Goal: Navigation & Orientation: Find specific page/section

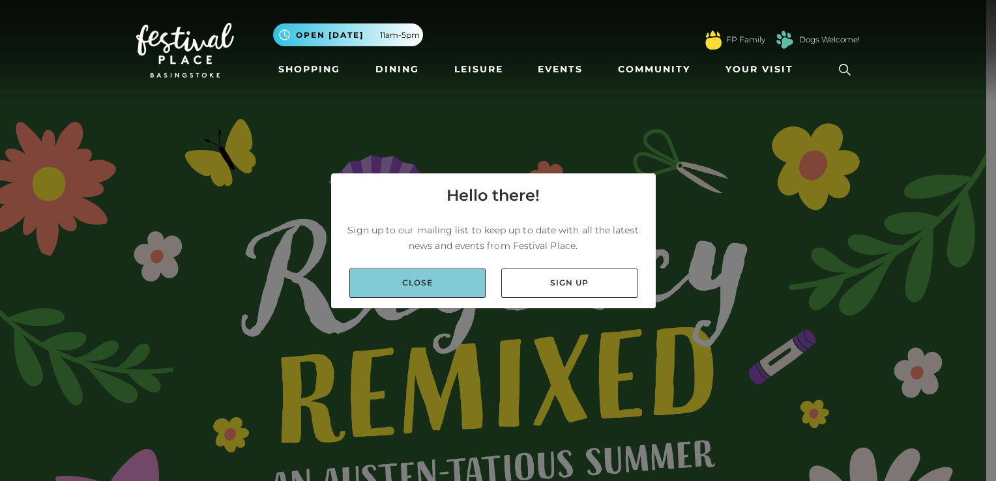
click at [457, 282] on link "Close" at bounding box center [418, 283] width 136 height 29
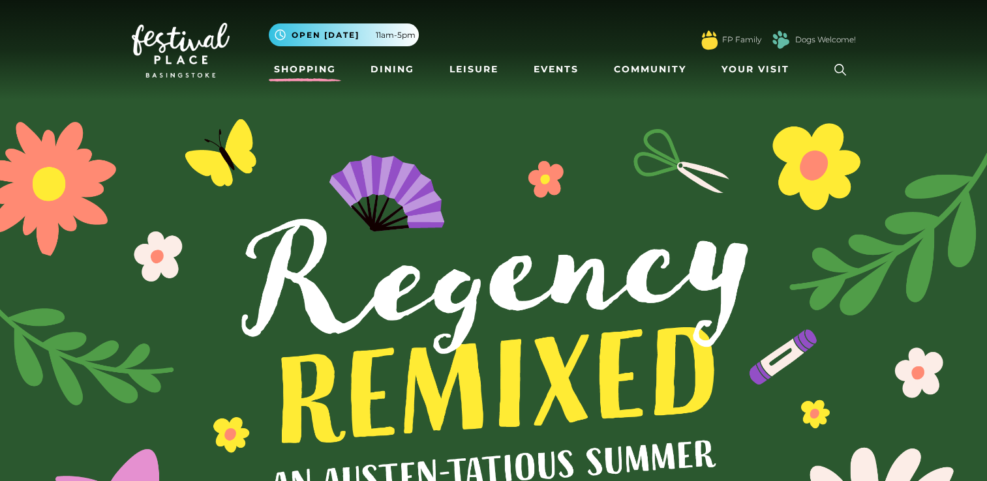
click at [297, 62] on link "Shopping" at bounding box center [305, 69] width 72 height 24
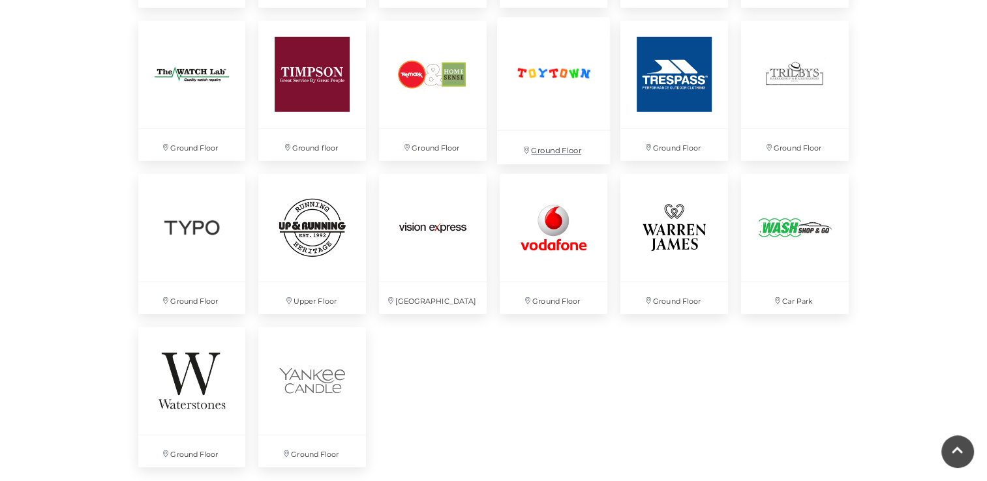
scroll to position [3523, 0]
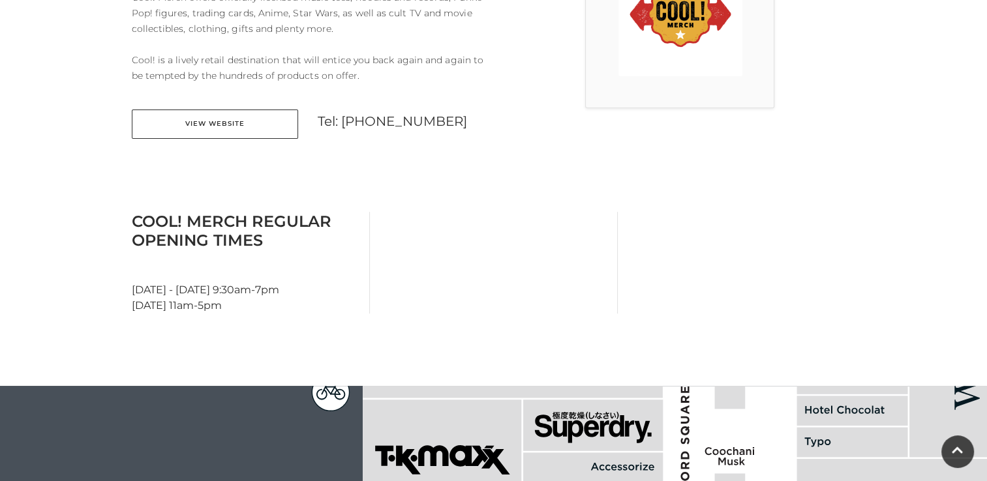
scroll to position [458, 0]
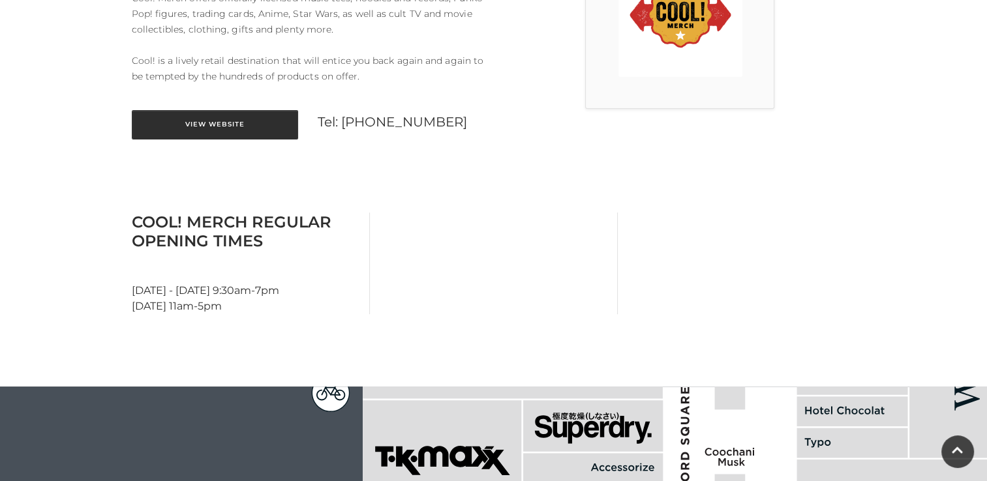
click at [263, 110] on link "View Website" at bounding box center [215, 124] width 166 height 29
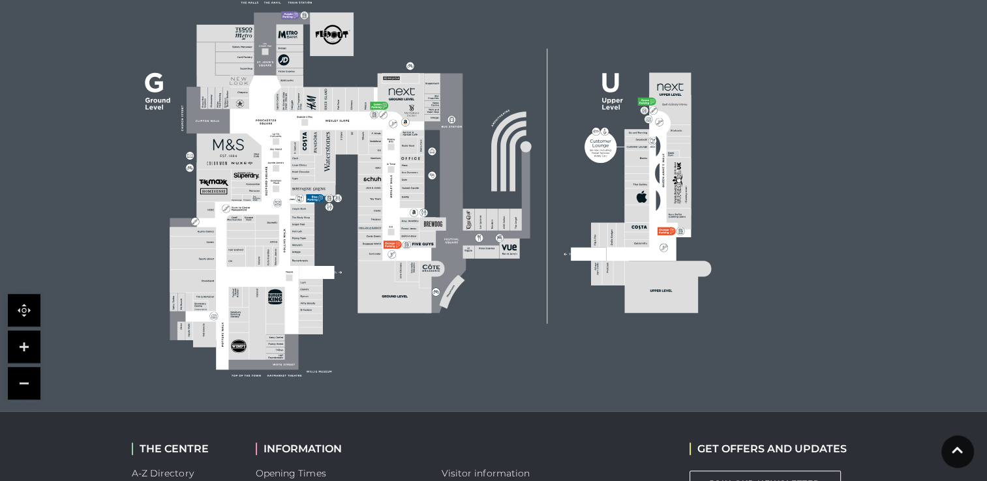
scroll to position [1057, 0]
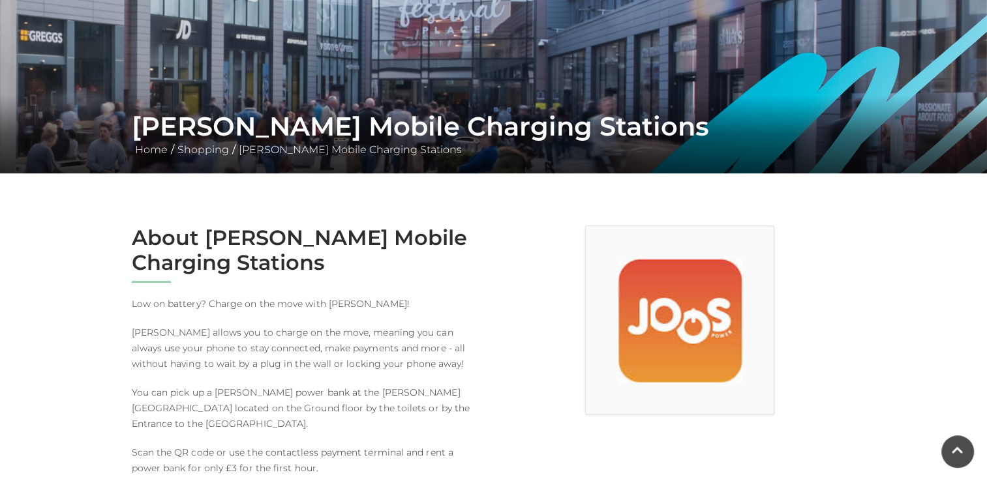
scroll to position [156, 0]
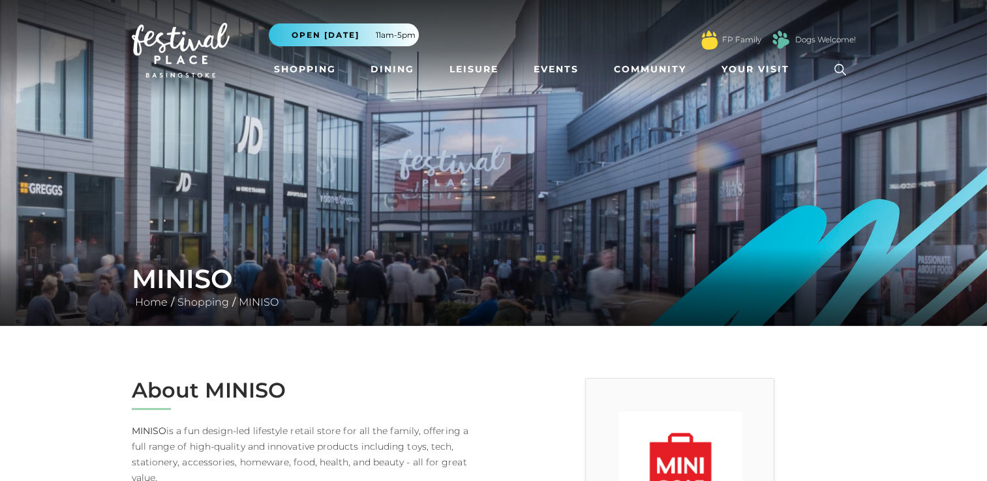
scroll to position [284, 0]
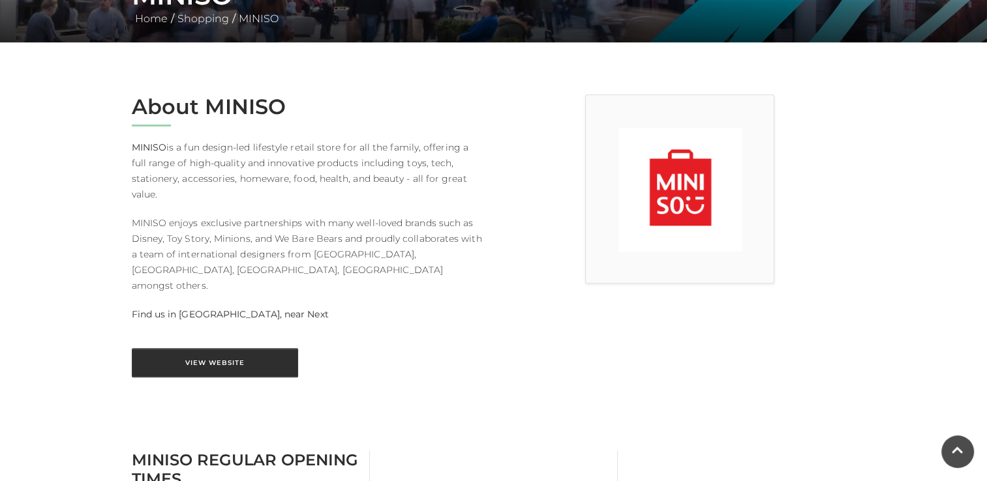
click at [238, 348] on link "View Website" at bounding box center [215, 362] width 166 height 29
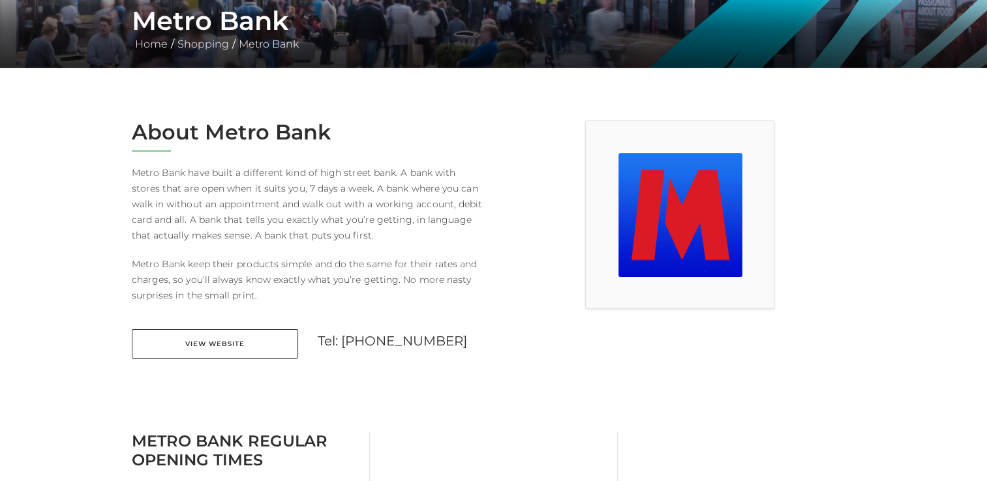
scroll to position [360, 0]
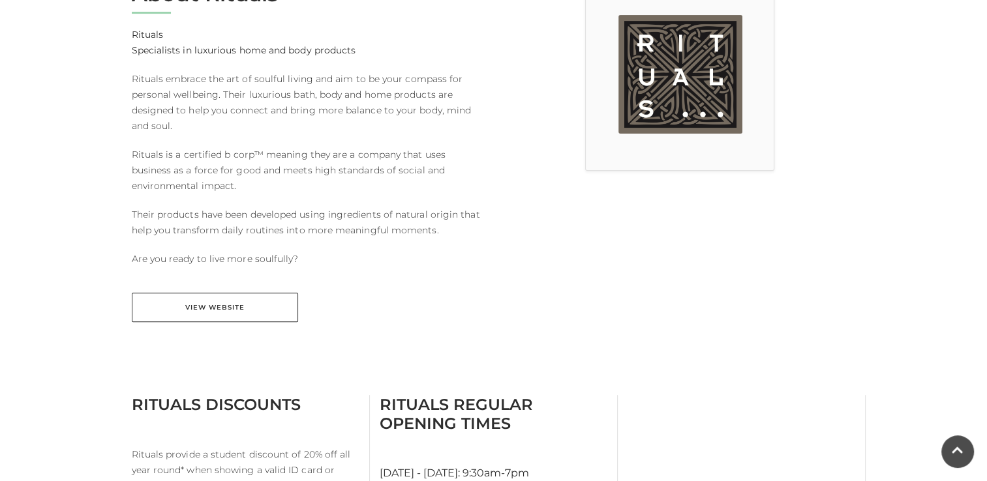
scroll to position [390, 0]
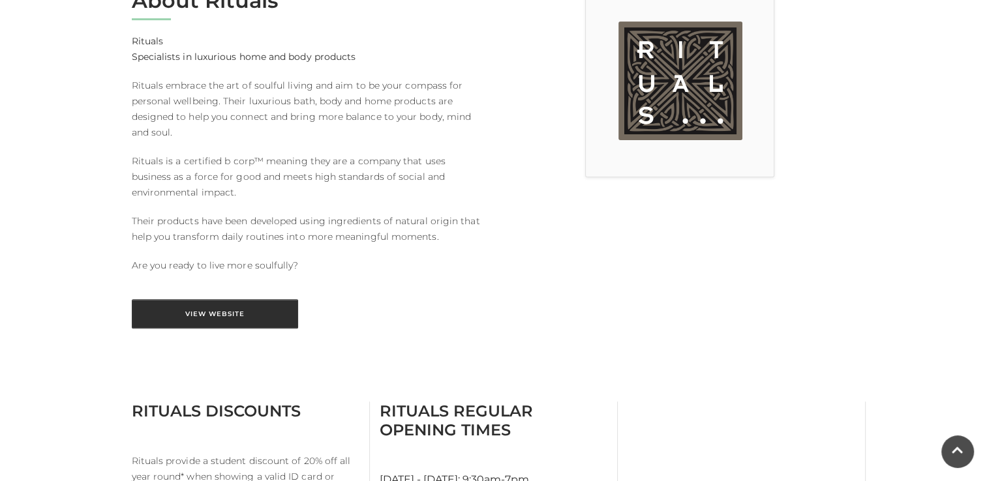
click at [236, 312] on link "View Website" at bounding box center [215, 313] width 166 height 29
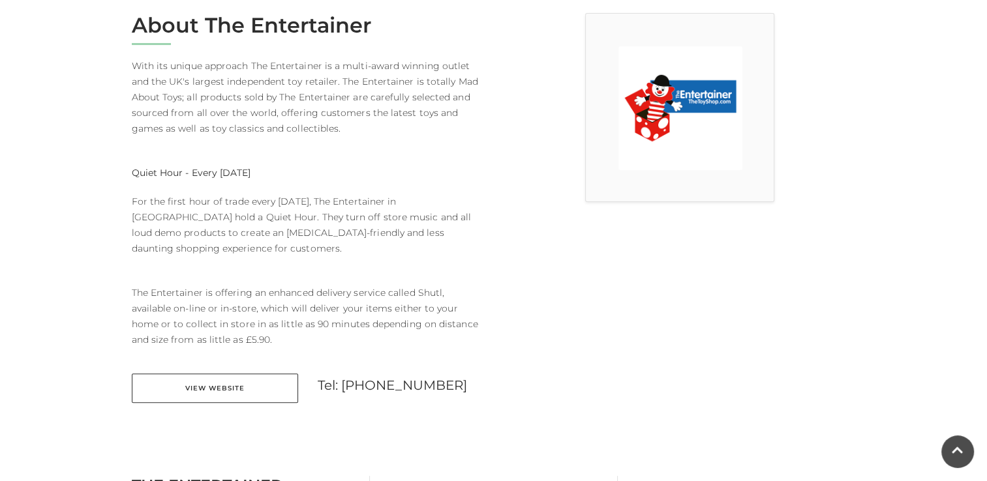
scroll to position [365, 0]
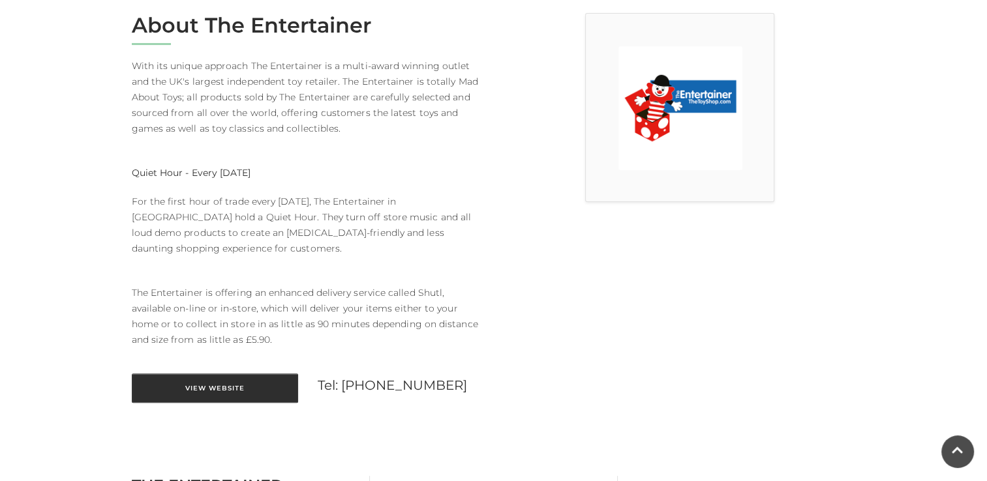
click at [235, 374] on link "View Website" at bounding box center [215, 388] width 166 height 29
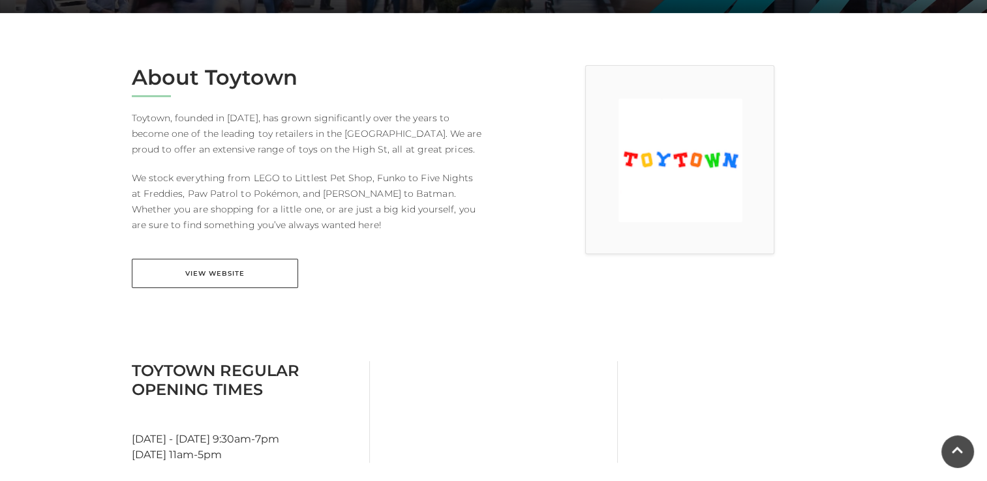
scroll to position [314, 0]
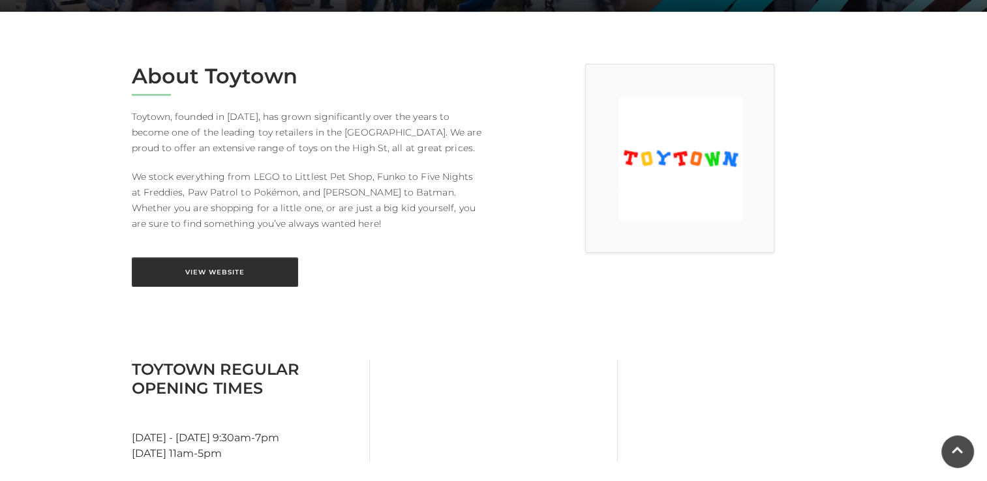
click at [274, 268] on link "View Website" at bounding box center [215, 272] width 166 height 29
